Goal: Obtain resource: Download file/media

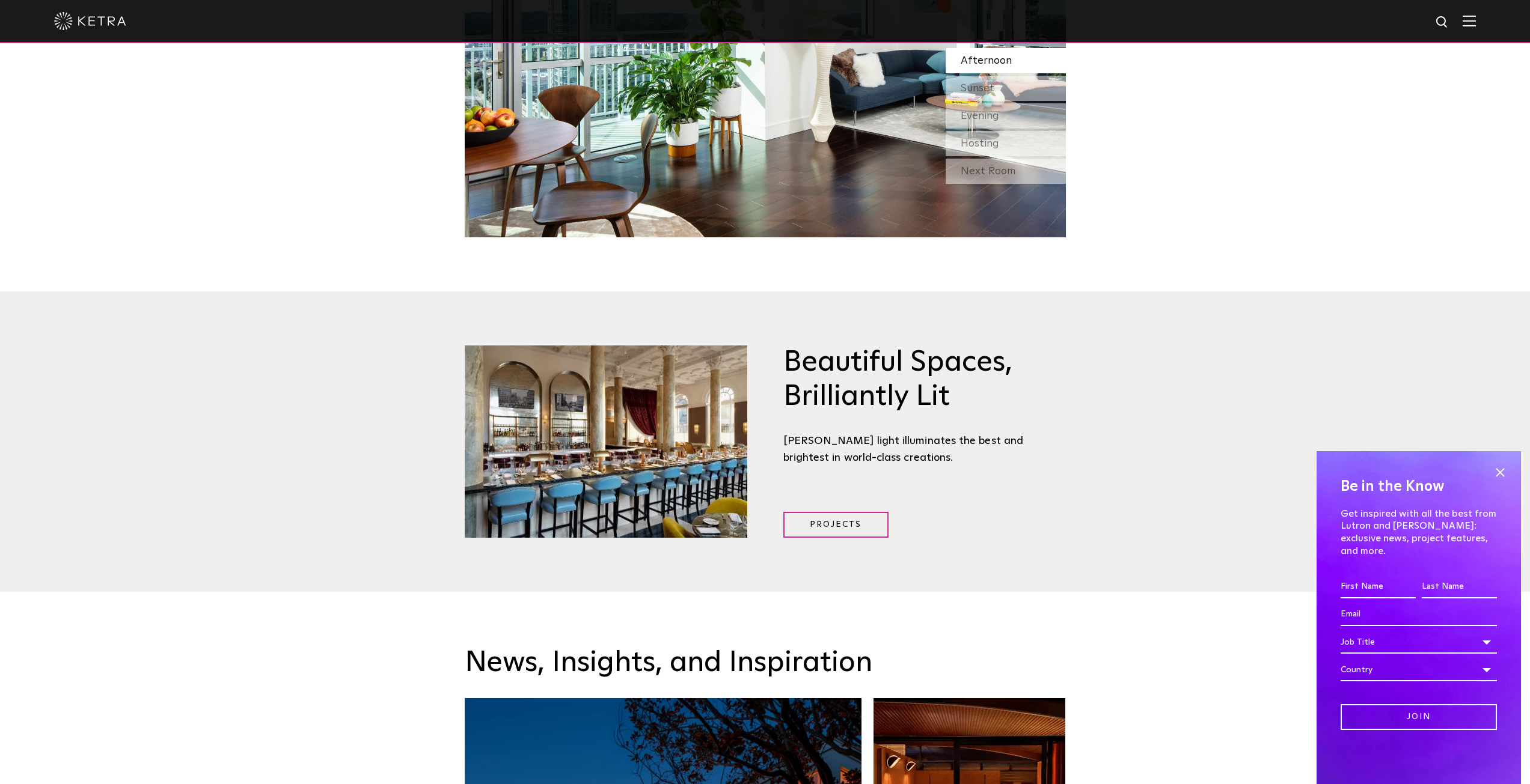
scroll to position [1683, 0]
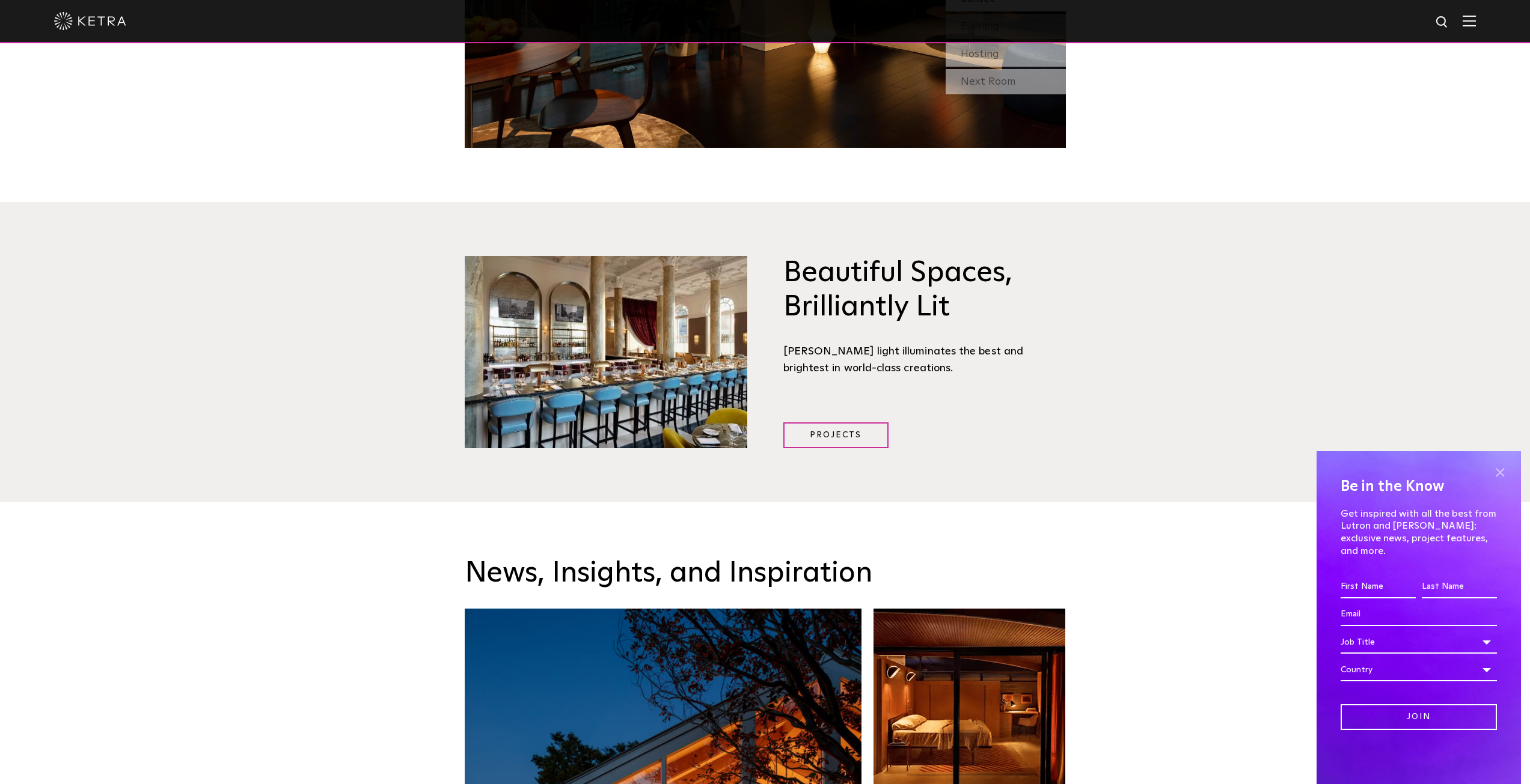
click at [1503, 481] on span at bounding box center [1500, 472] width 18 height 18
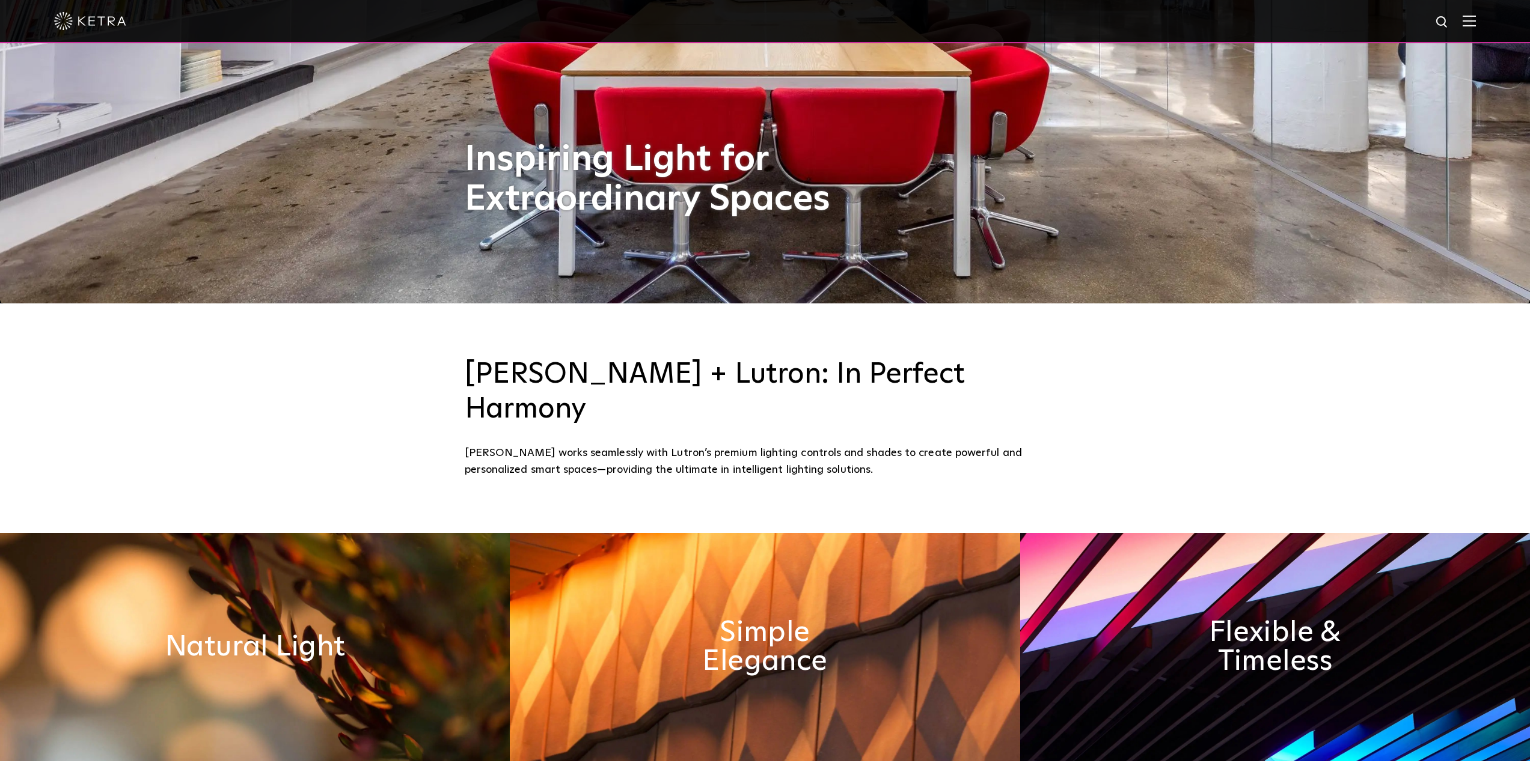
scroll to position [0, 0]
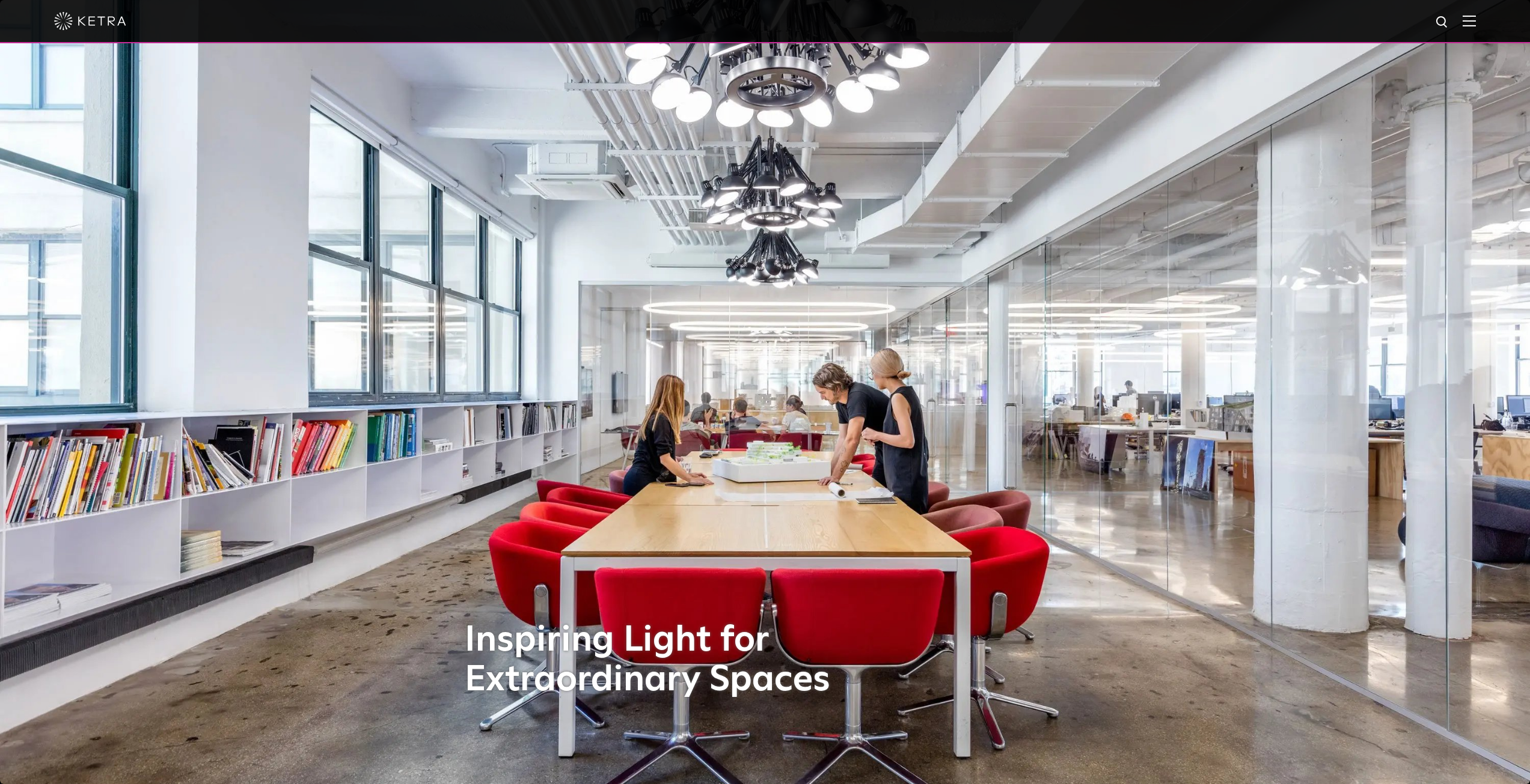
click at [1476, 21] on img at bounding box center [1469, 21] width 13 height 12
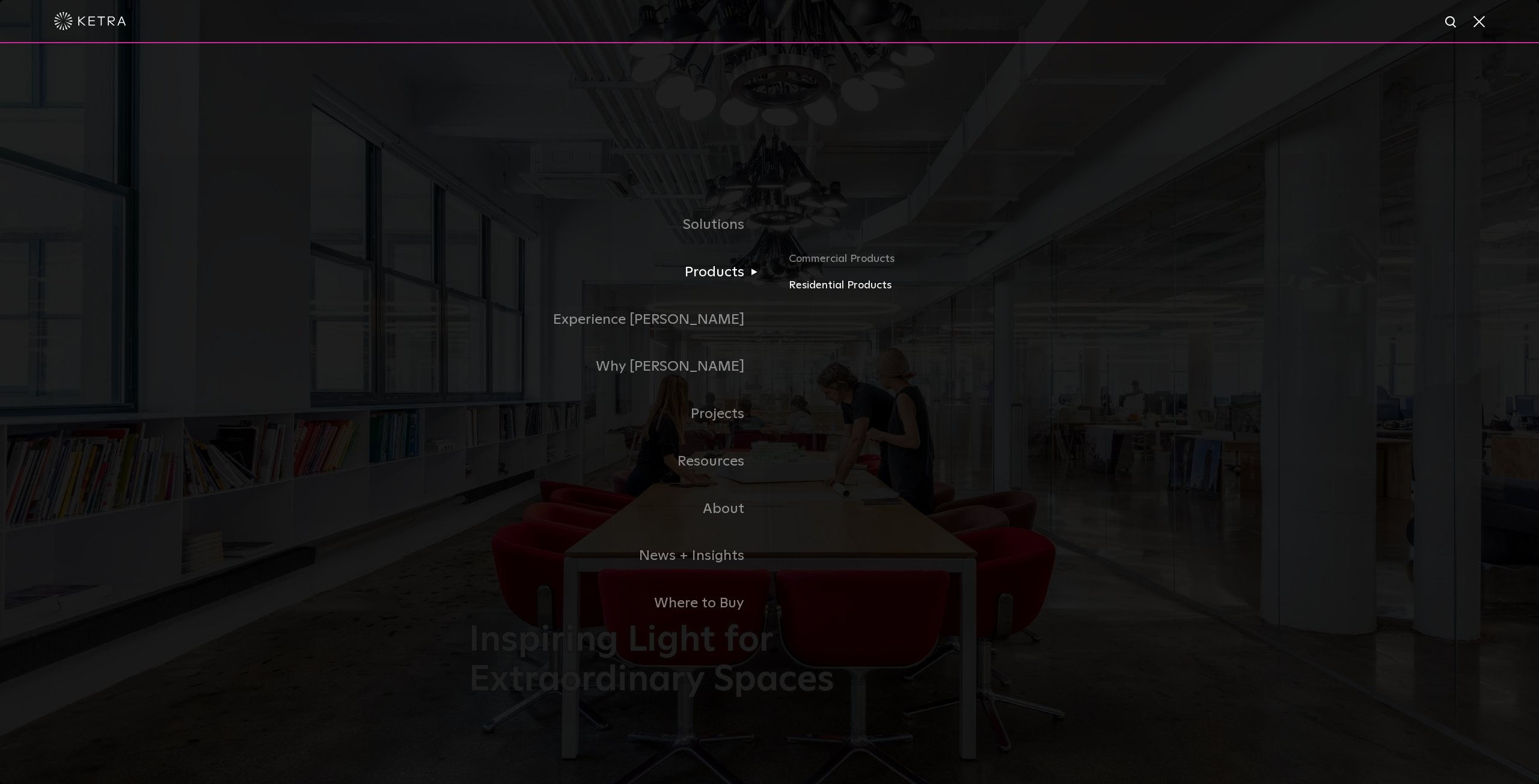
click at [827, 286] on link "Residential Products" at bounding box center [929, 285] width 282 height 18
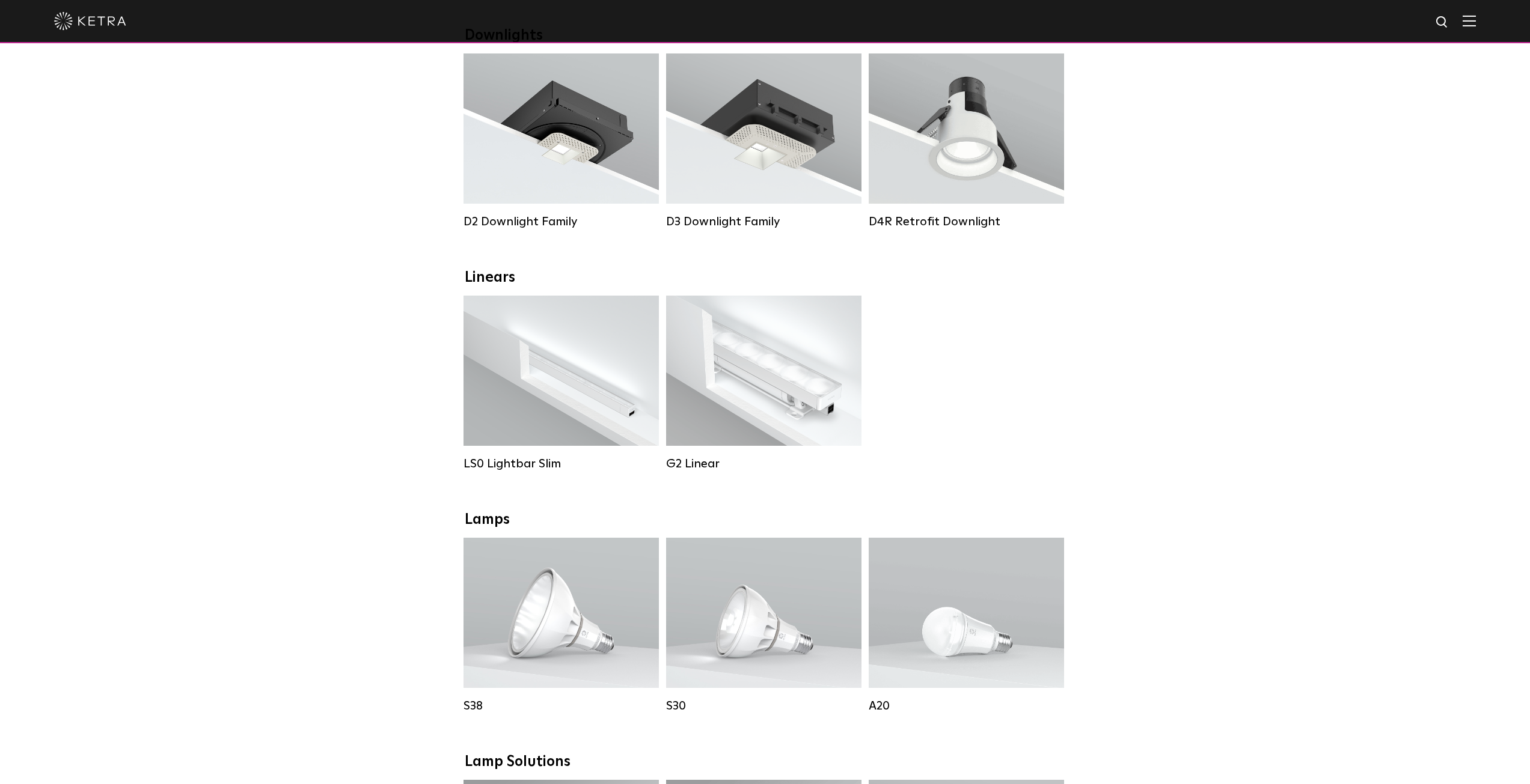
scroll to position [241, 0]
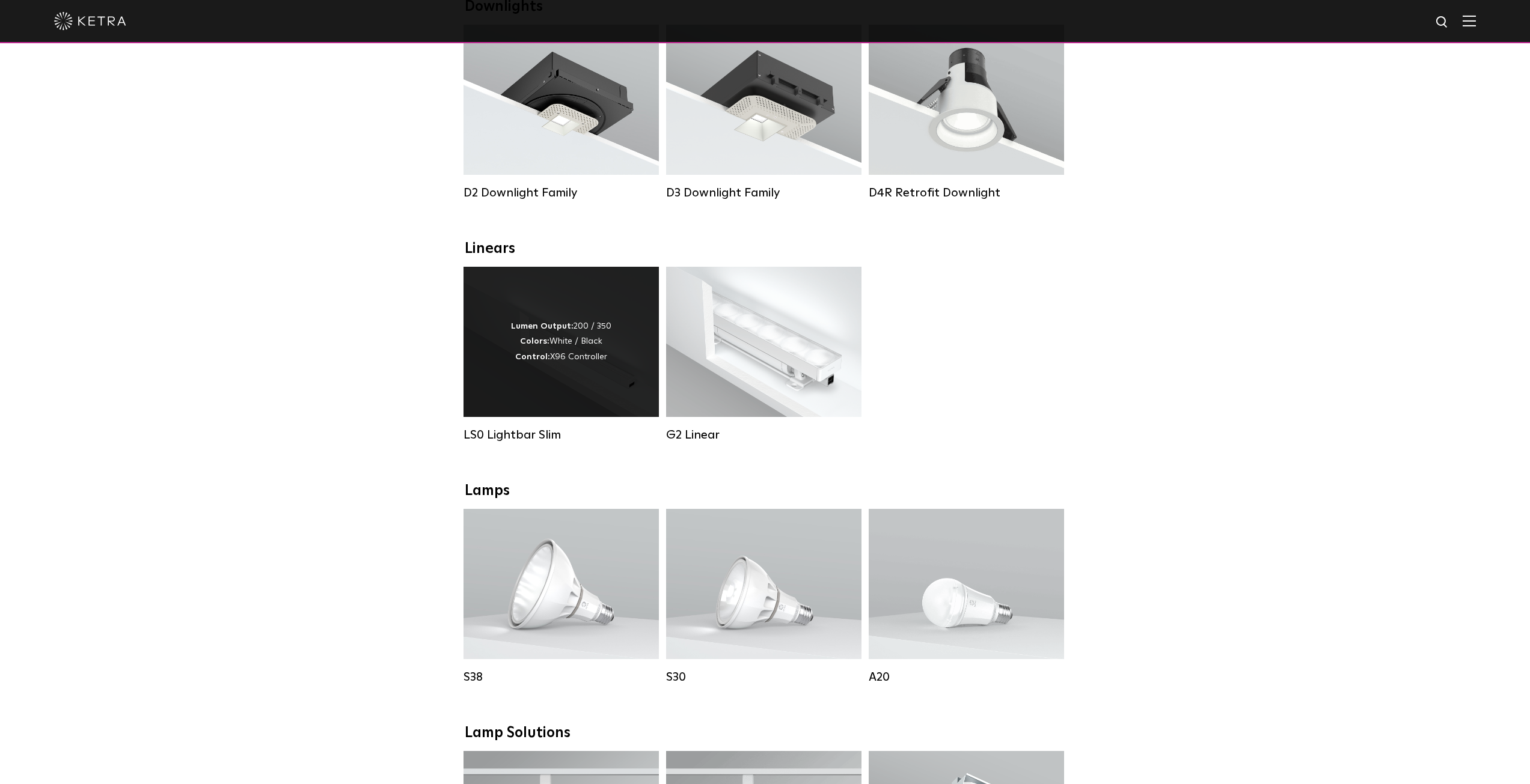
click at [587, 400] on div "Lumen Output: 200 / 350 Colors: White / Black Control: X96 Controller" at bounding box center [561, 342] width 196 height 150
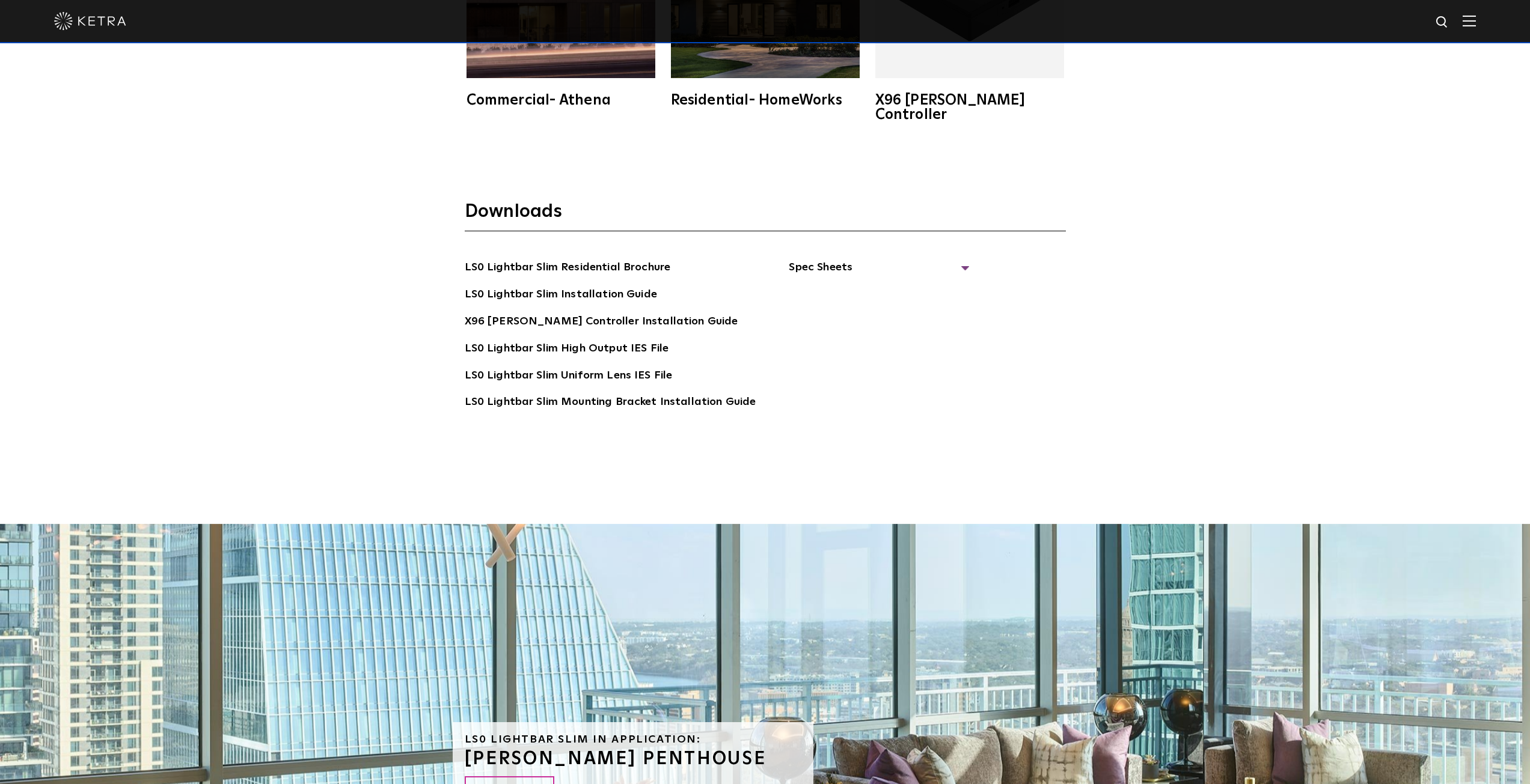
scroll to position [3005, 0]
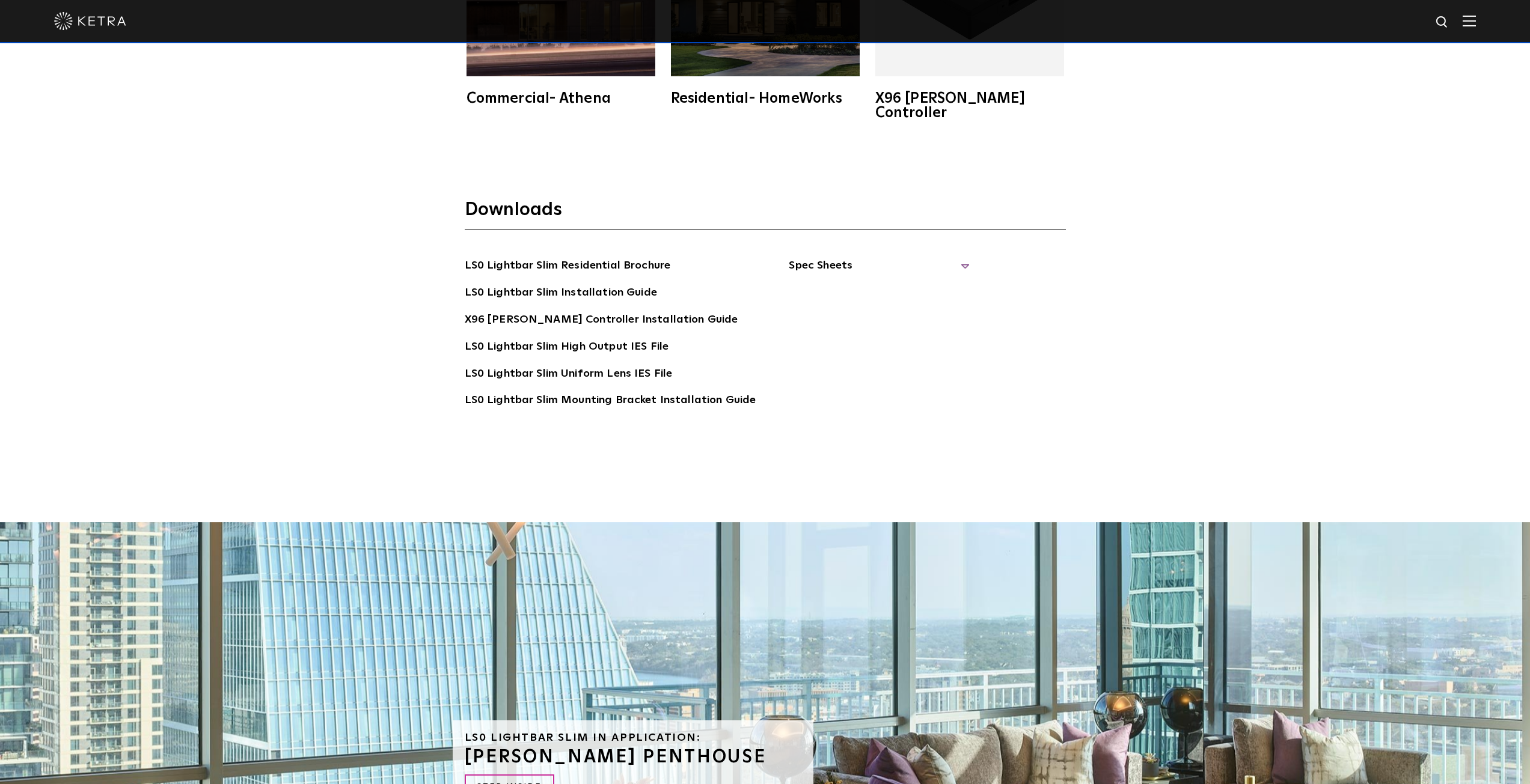
click at [957, 257] on span "Spec Sheets" at bounding box center [879, 271] width 181 height 27
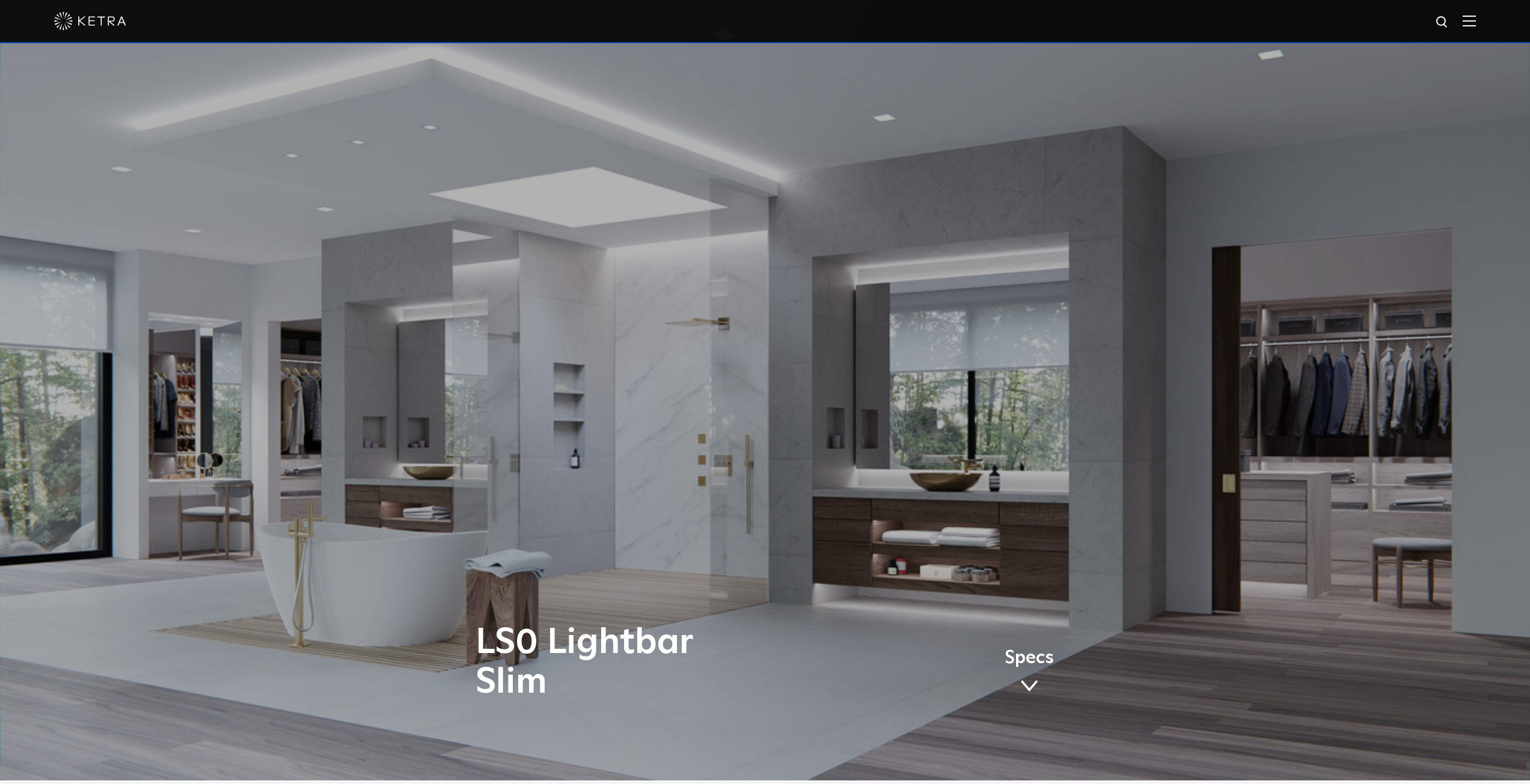
scroll to position [0, 0]
